Goal: Task Accomplishment & Management: Manage account settings

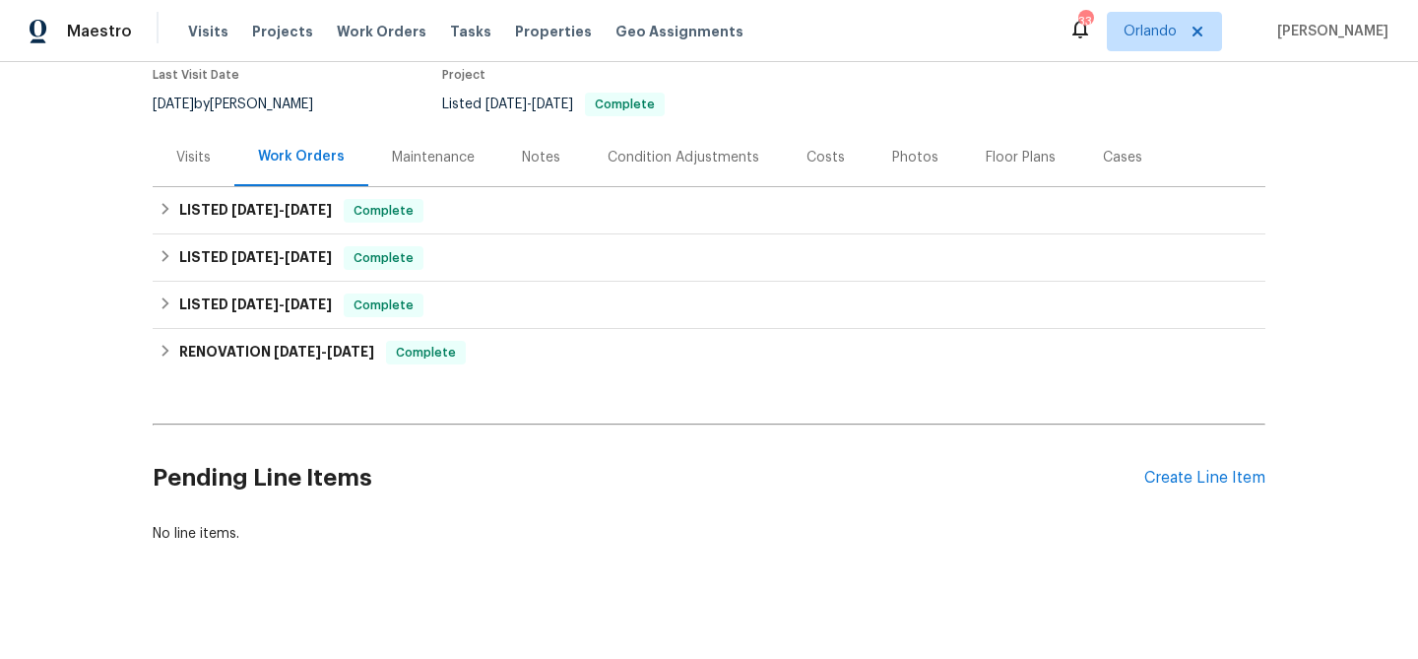
scroll to position [180, 0]
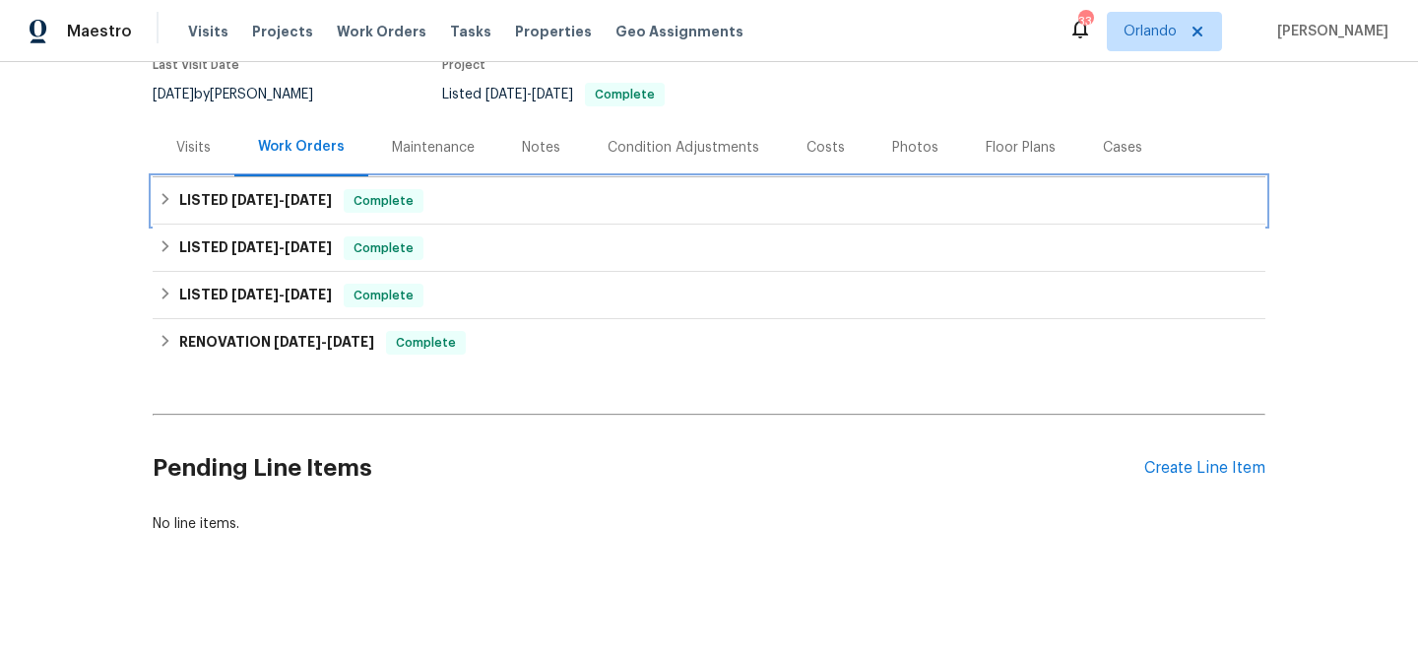
click at [241, 193] on span "6/10/25" at bounding box center [254, 200] width 47 height 14
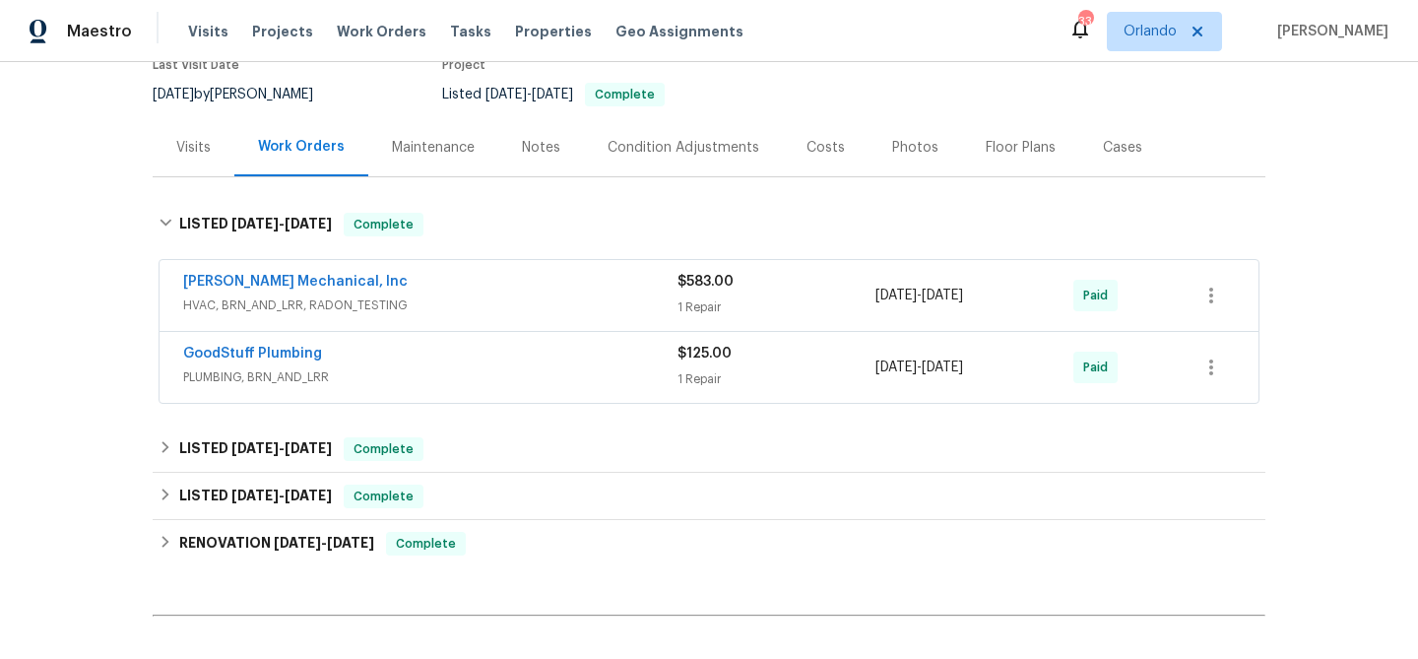
click at [477, 295] on span "HVAC, BRN_AND_LRR, RADON_TESTING" at bounding box center [430, 305] width 494 height 20
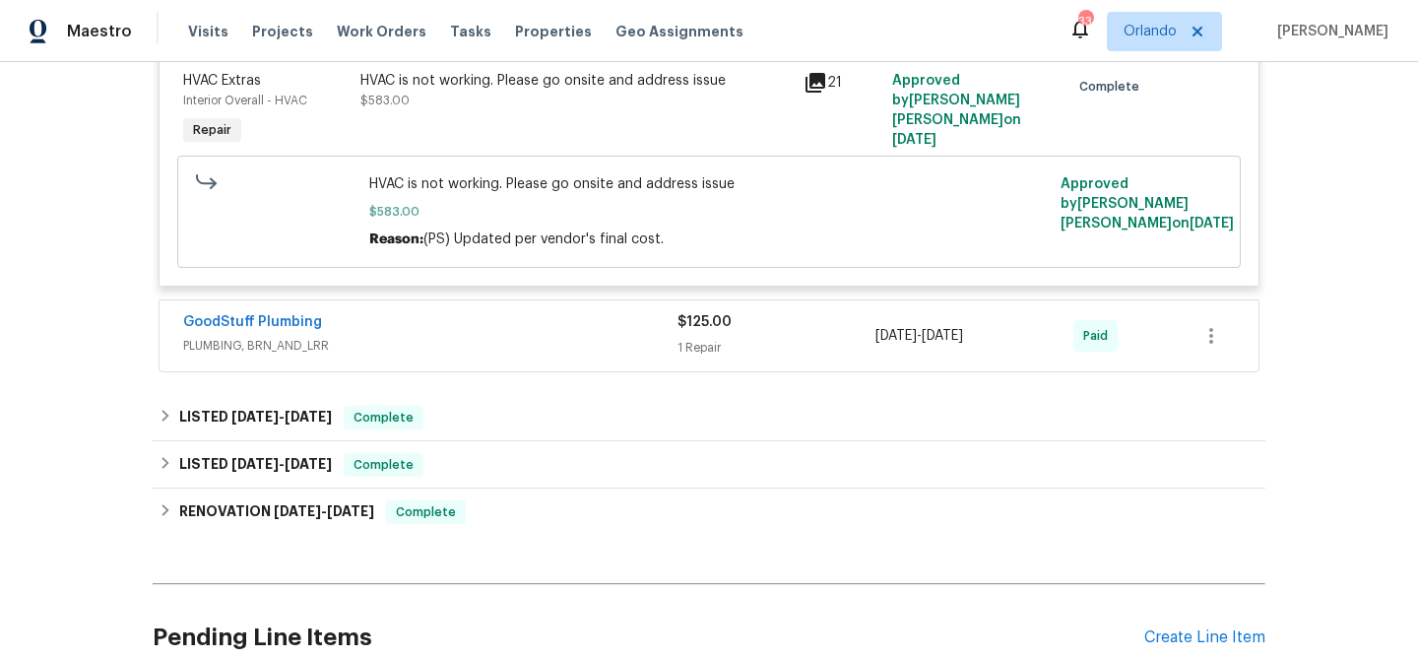
scroll to position [508, 0]
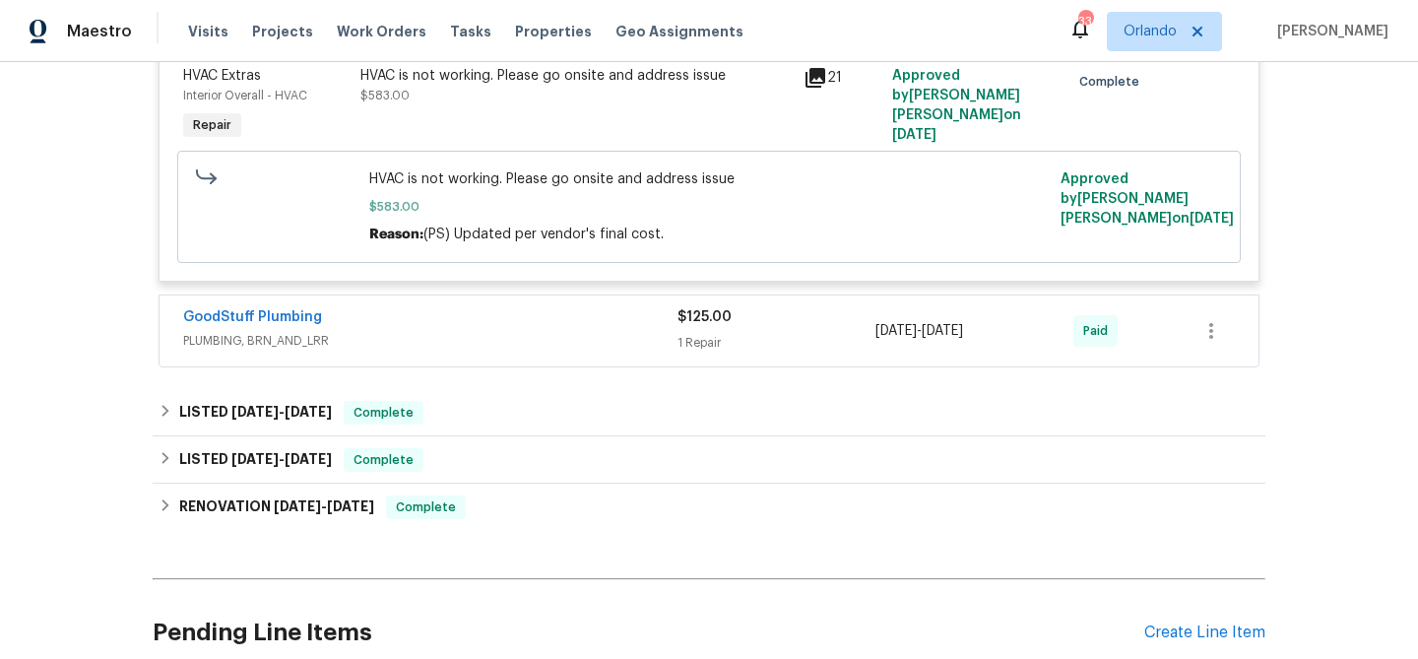
click at [454, 322] on div "GoodStuff Plumbing" at bounding box center [430, 319] width 494 height 24
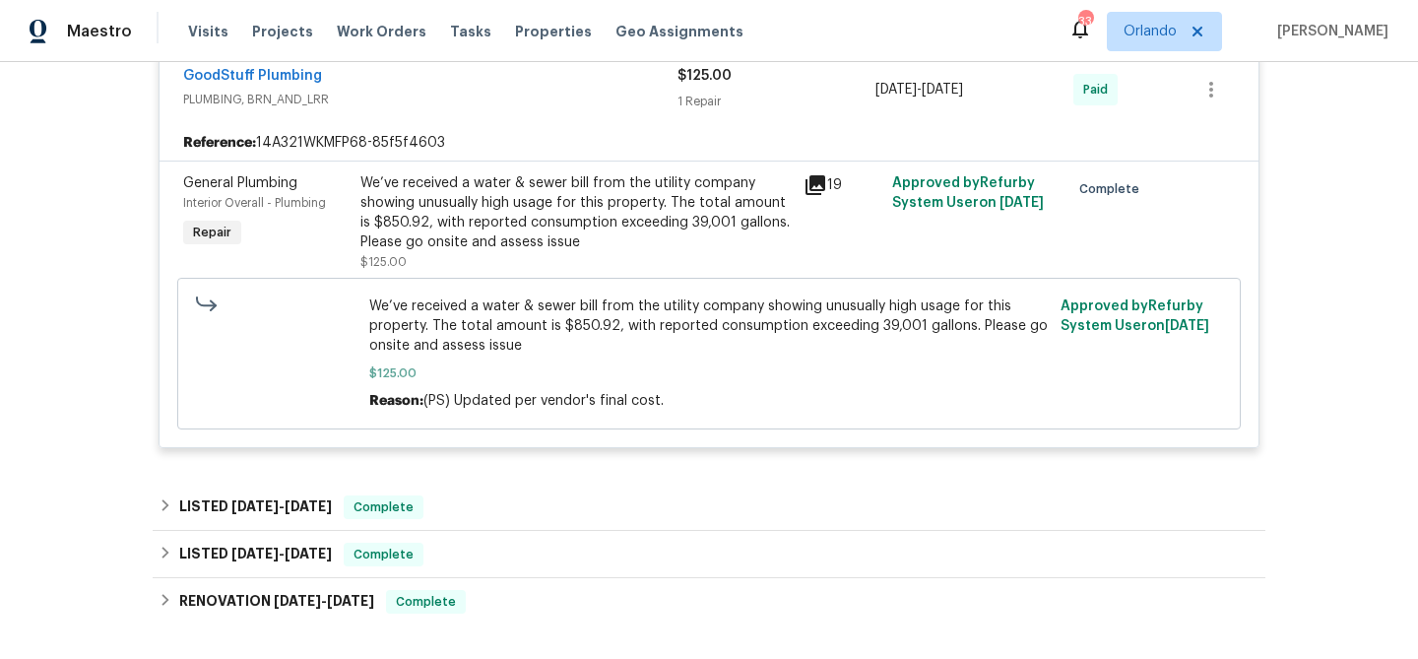
scroll to position [728, 0]
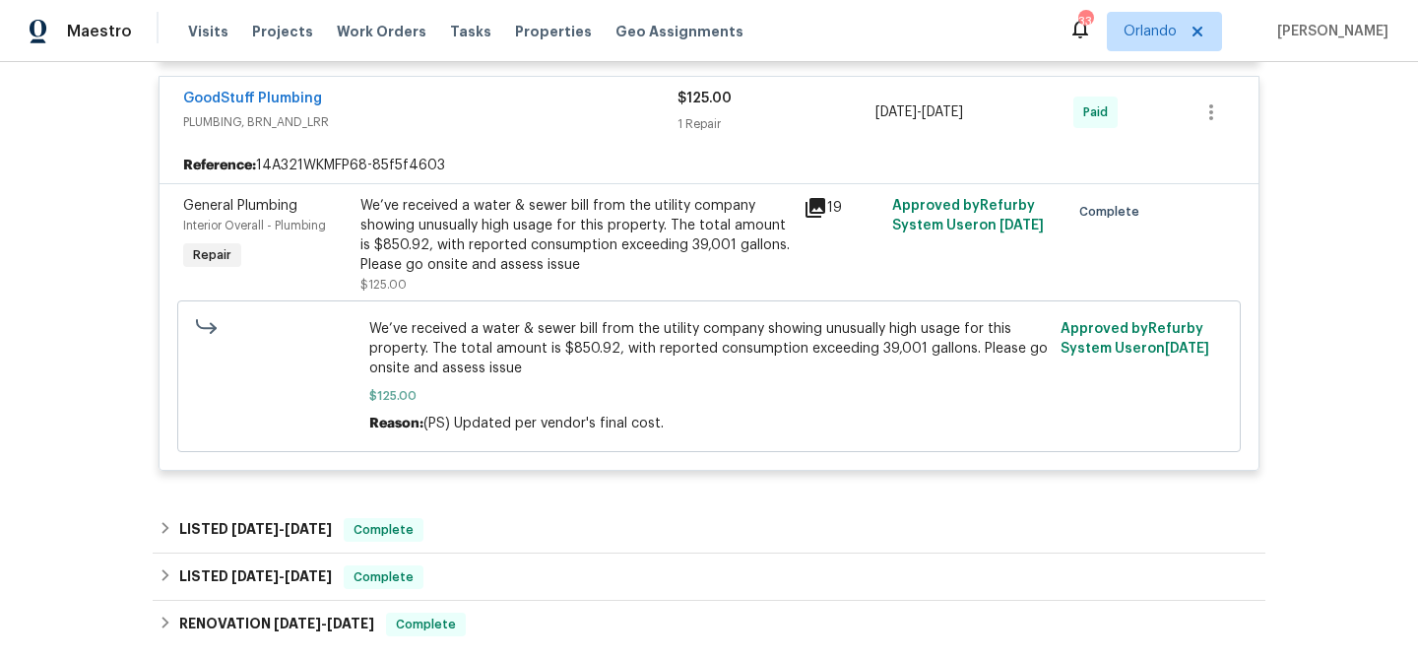
click at [811, 207] on icon at bounding box center [816, 208] width 20 height 20
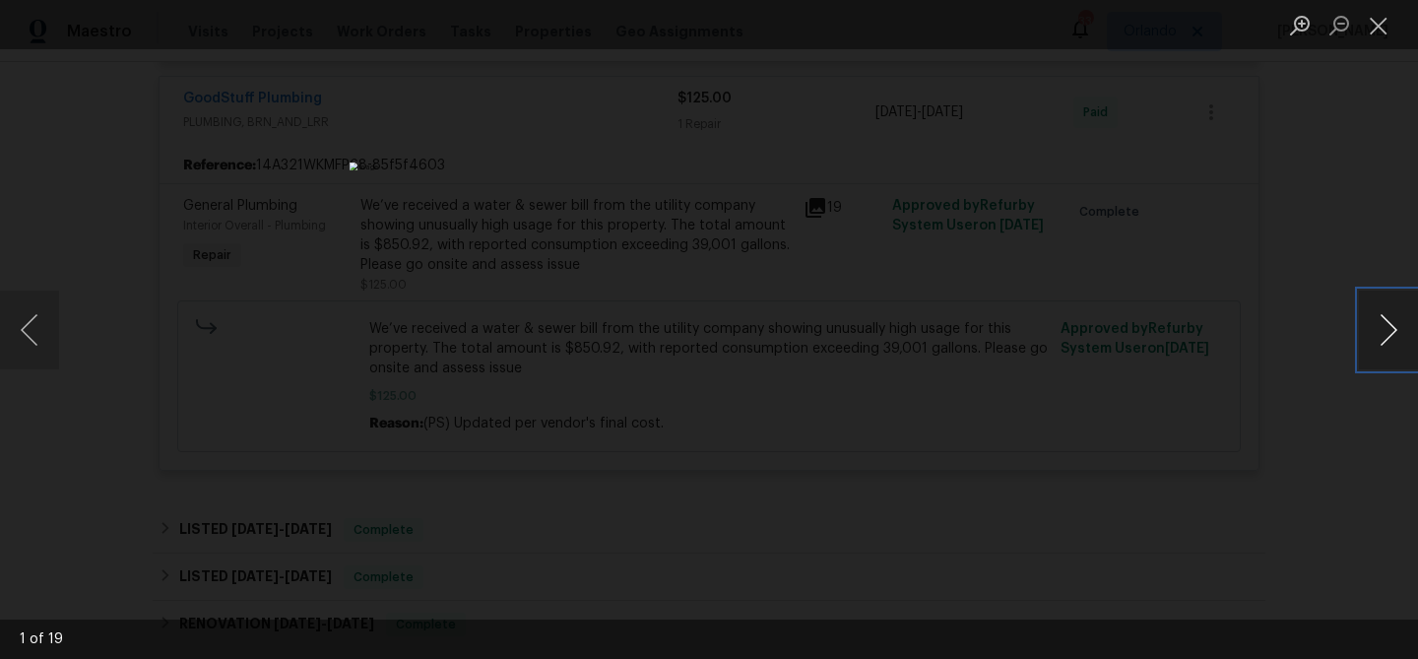
click at [1394, 329] on button "Next image" at bounding box center [1388, 330] width 59 height 79
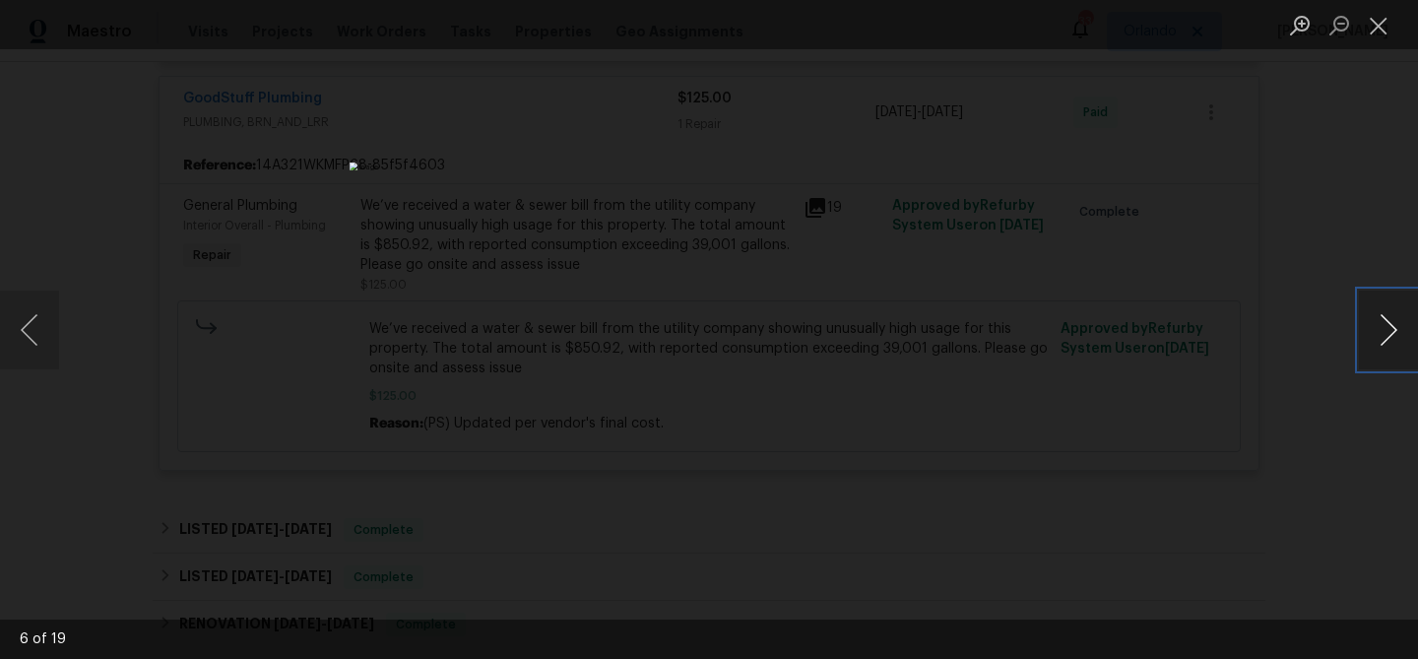
click at [1394, 329] on button "Next image" at bounding box center [1388, 330] width 59 height 79
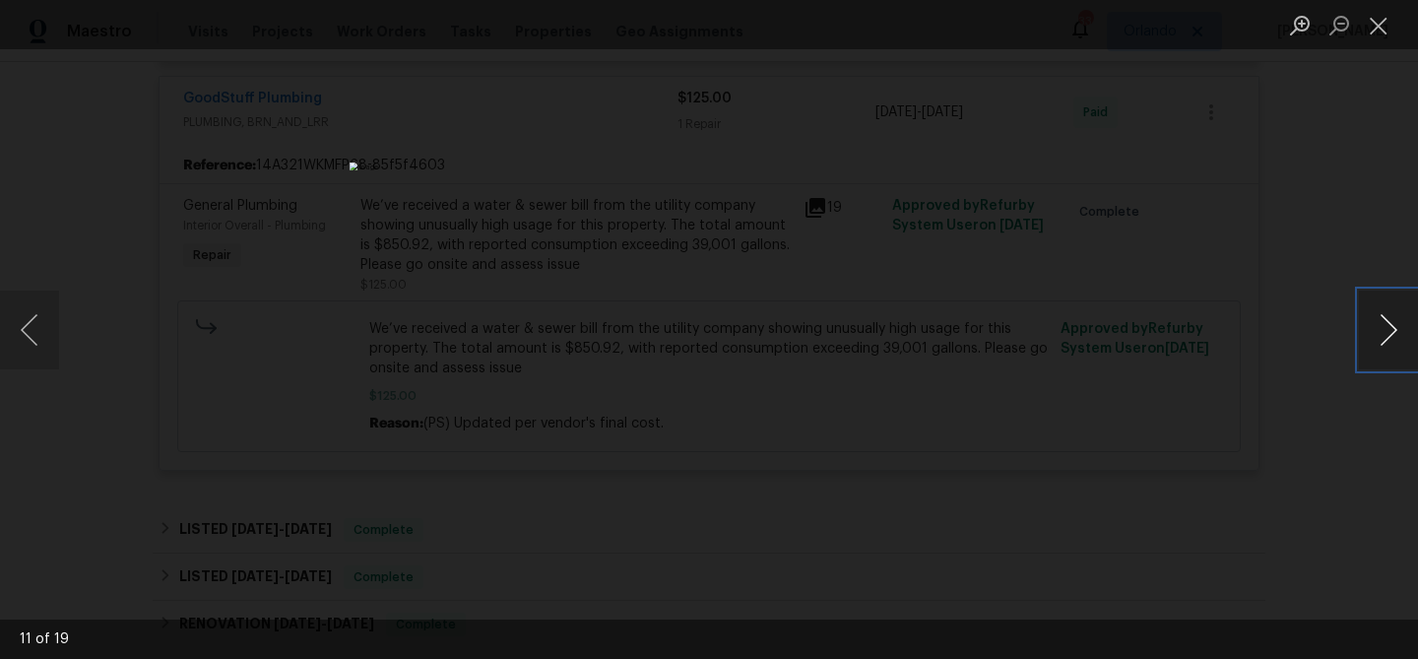
click at [1394, 329] on button "Next image" at bounding box center [1388, 330] width 59 height 79
click at [1376, 29] on button "Close lightbox" at bounding box center [1378, 25] width 39 height 34
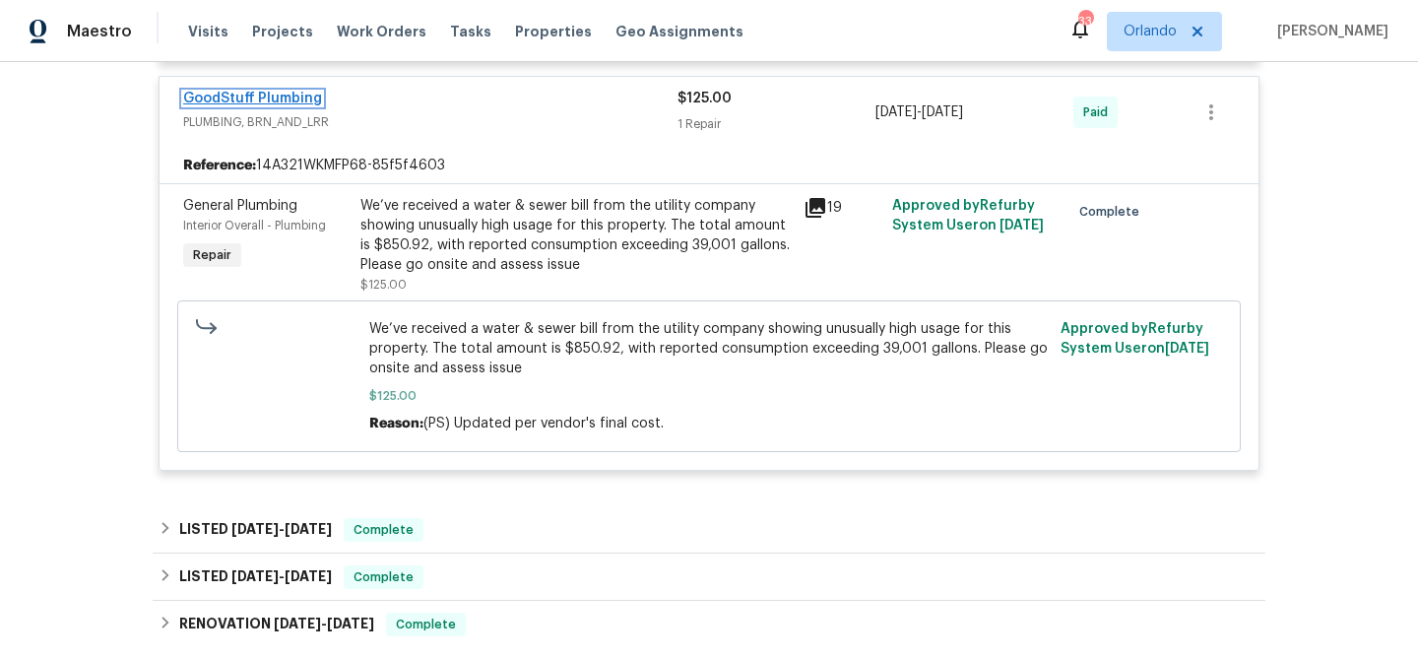
click at [210, 94] on link "GoodStuff Plumbing" at bounding box center [252, 99] width 139 height 14
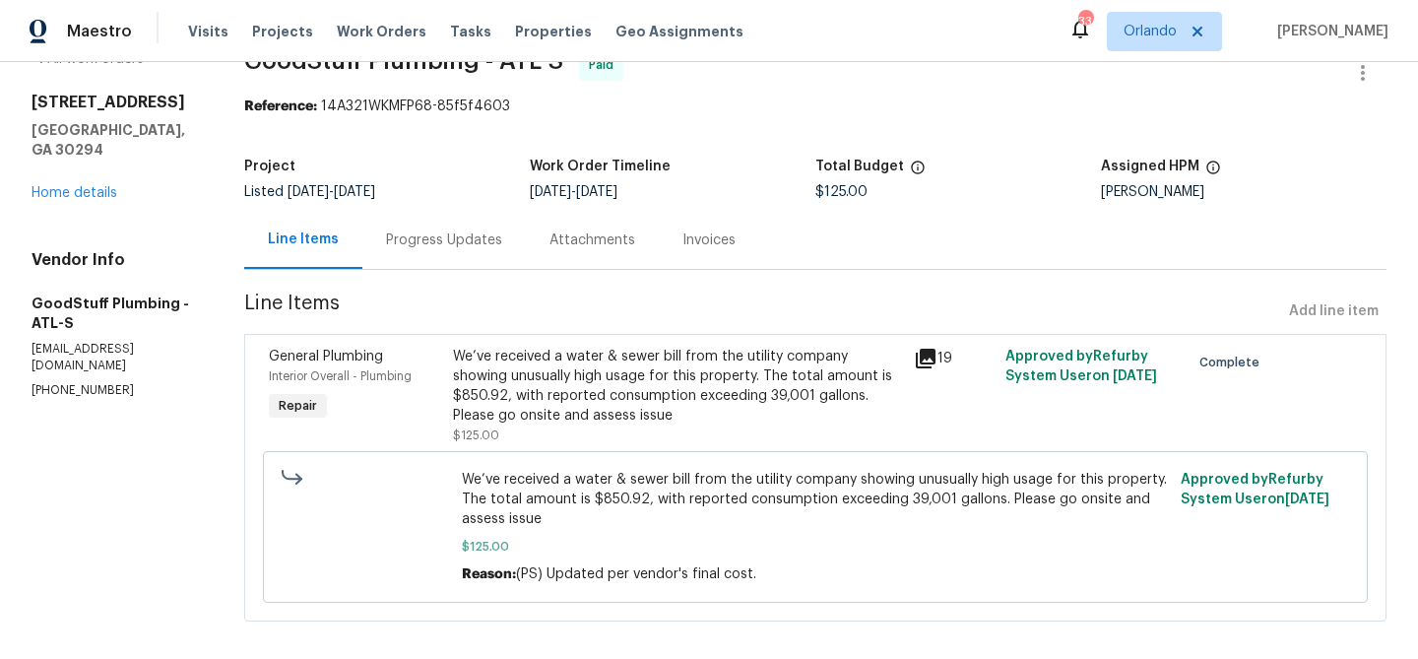
scroll to position [63, 0]
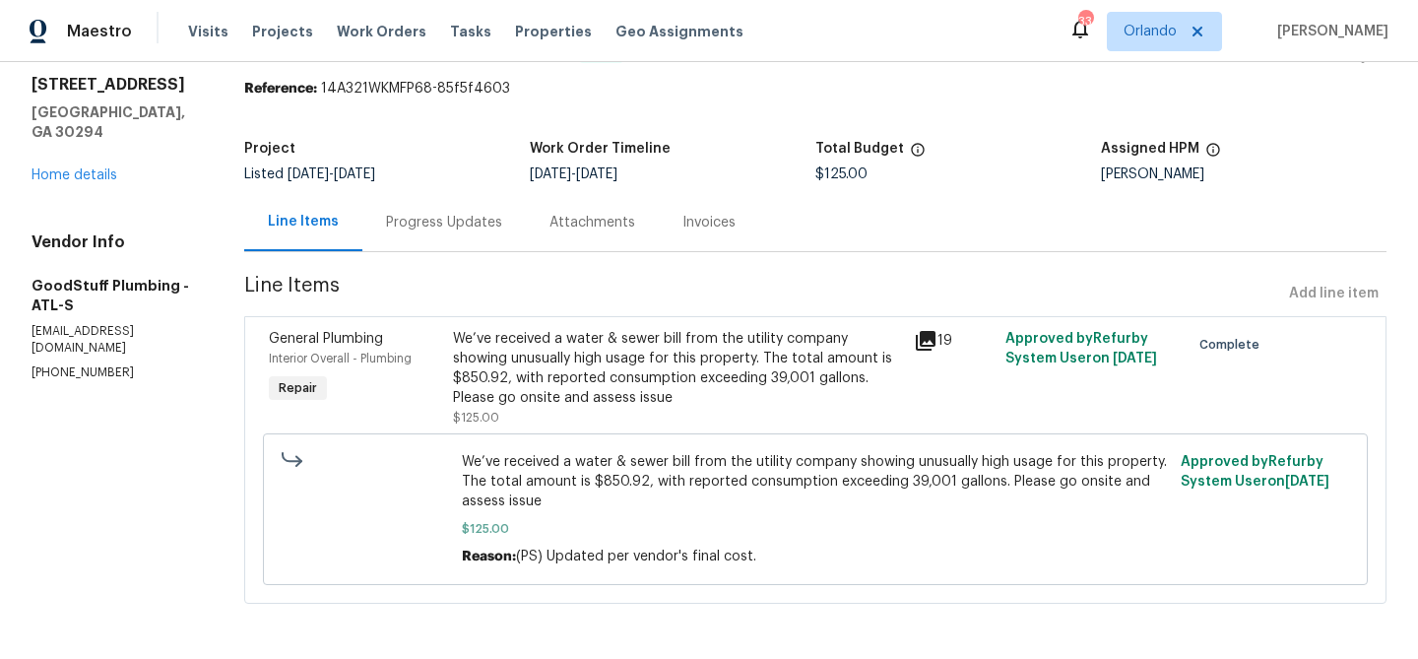
click at [465, 189] on div "Project Listed 6/10/2025 - 6/16/2025 Work Order Timeline 6/16/2025 - 6/16/2025 …" at bounding box center [815, 161] width 1142 height 63
click at [466, 214] on div "Progress Updates" at bounding box center [444, 223] width 116 height 20
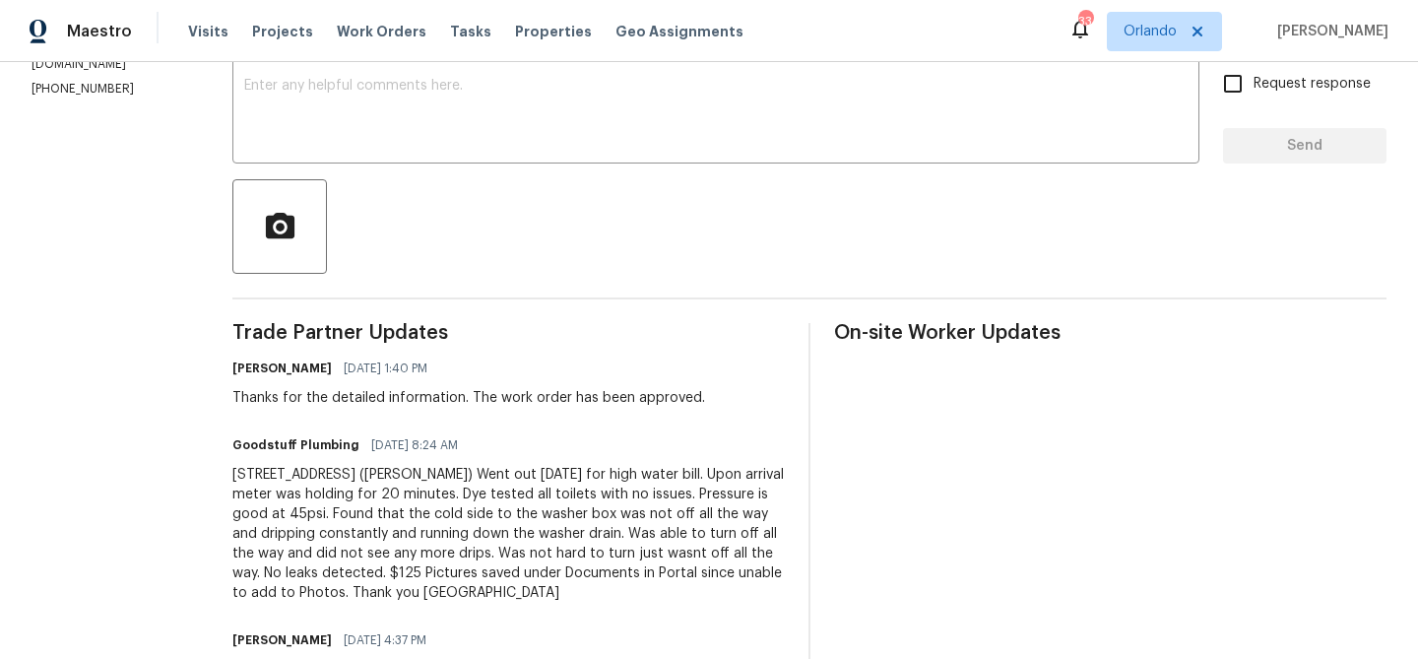
scroll to position [202, 0]
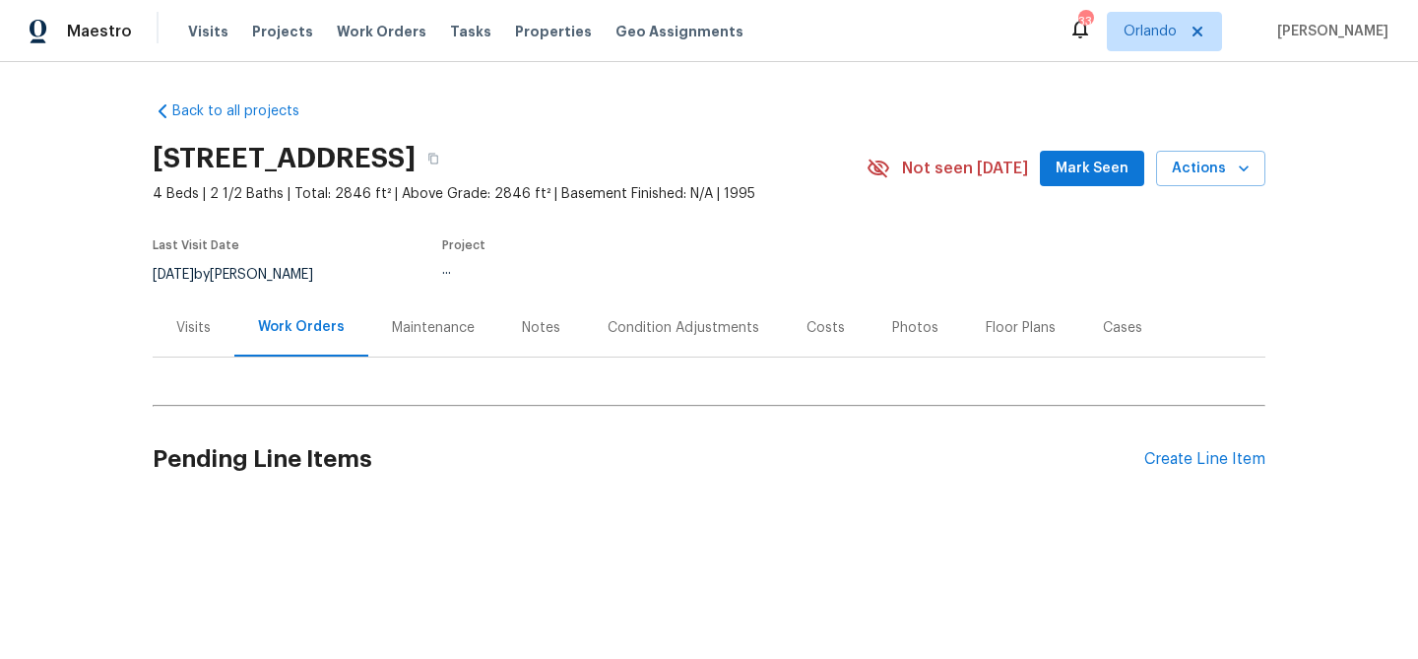
click at [199, 323] on div "Visits" at bounding box center [193, 328] width 34 height 20
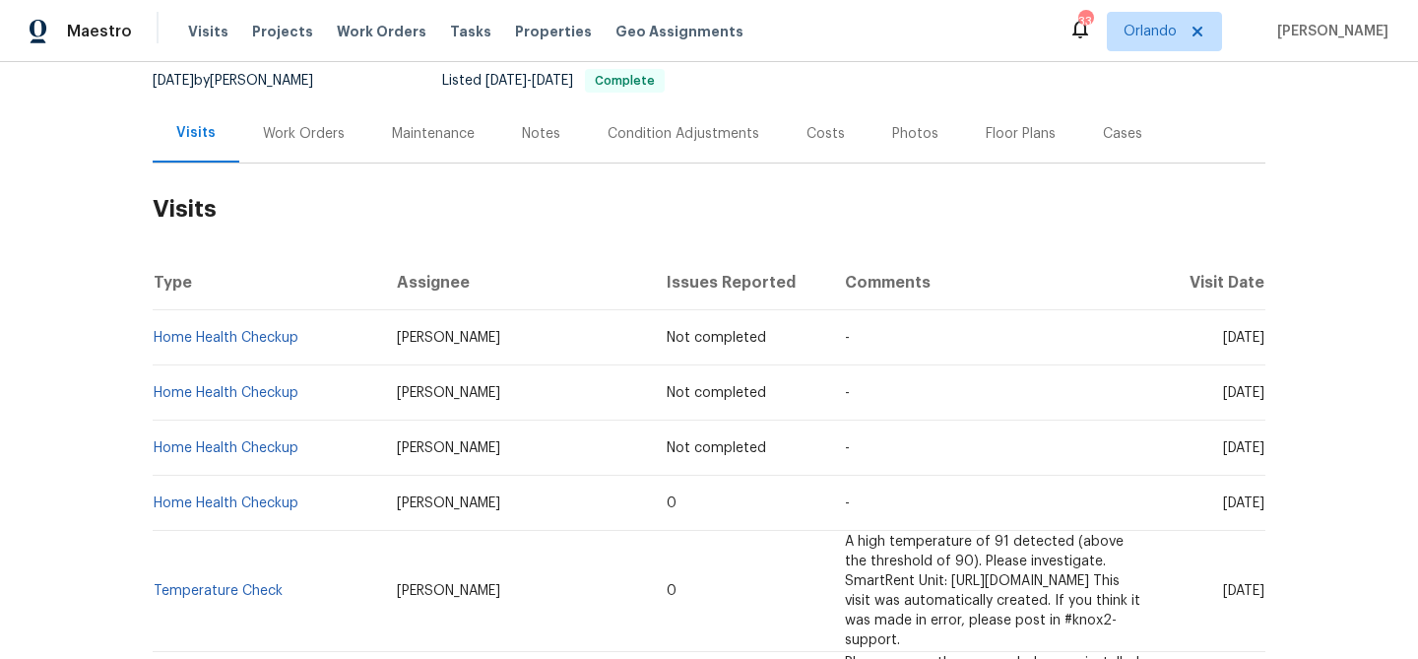
scroll to position [185, 0]
